Goal: Navigation & Orientation: Find specific page/section

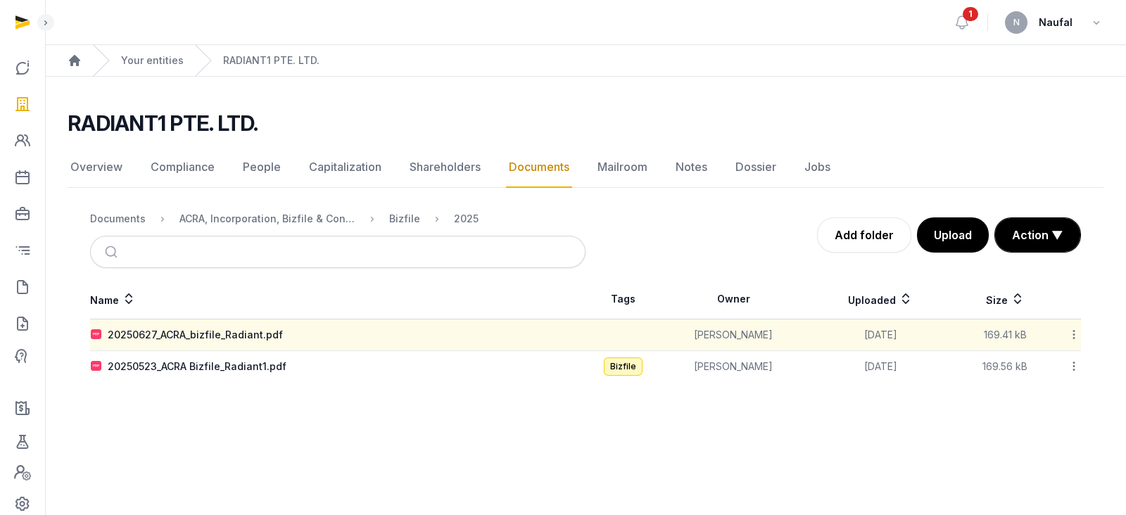
click at [552, 160] on link "Documents" at bounding box center [539, 167] width 66 height 41
click at [461, 169] on link "Shareholders" at bounding box center [445, 167] width 77 height 41
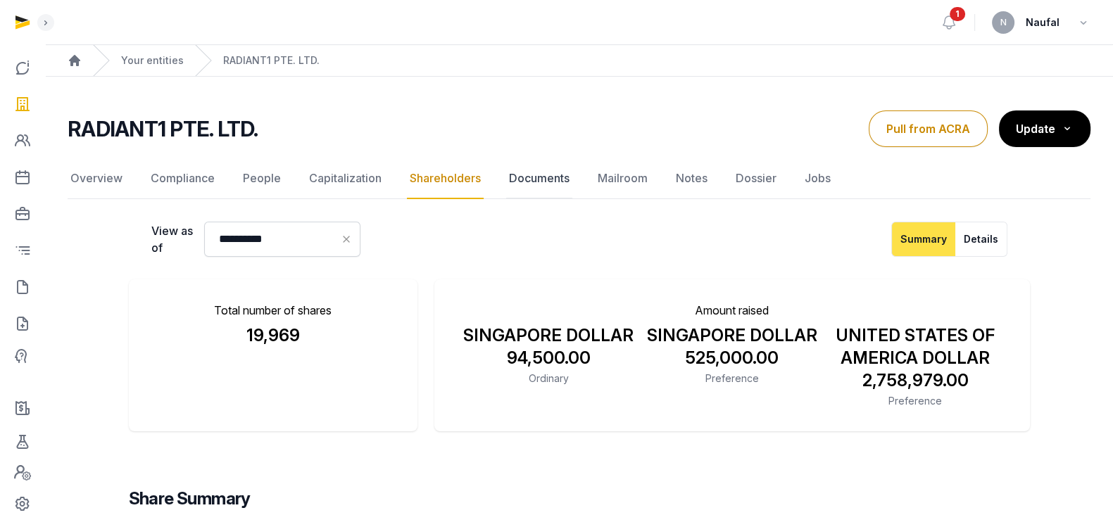
click at [555, 177] on link "Documents" at bounding box center [539, 178] width 66 height 41
